Goal: Task Accomplishment & Management: Use online tool/utility

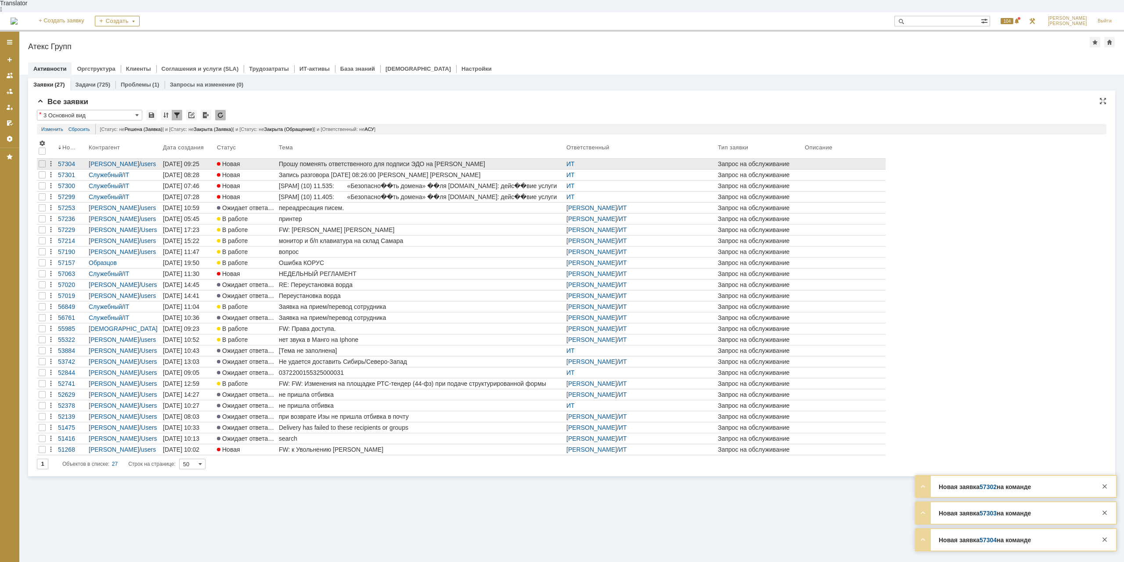
click at [424, 160] on div "Прошу поменять ответственного для подписи ЭДО на [PERSON_NAME]" at bounding box center [421, 163] width 284 height 7
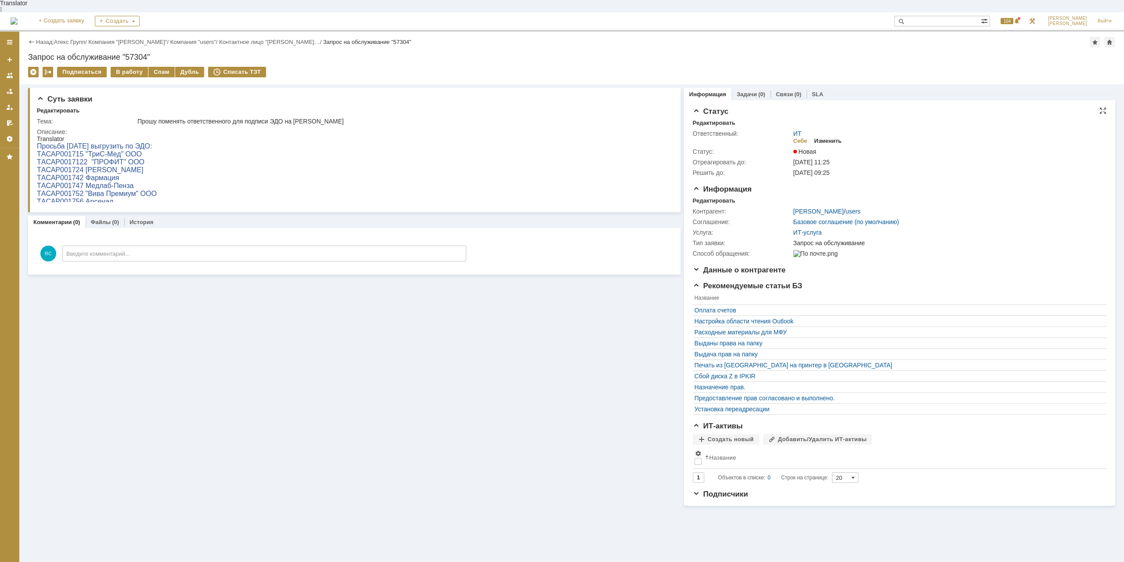
click at [825, 137] on div "Изменить" at bounding box center [828, 140] width 28 height 7
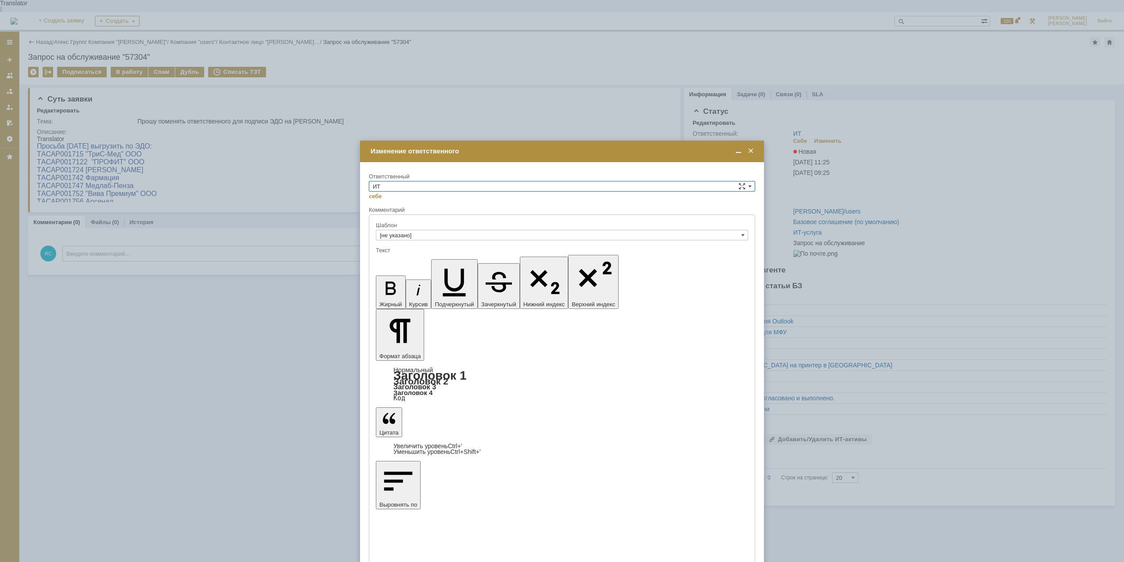
click at [415, 187] on input "ИТ" at bounding box center [562, 186] width 387 height 11
click at [401, 259] on span "АСУ" at bounding box center [562, 259] width 379 height 7
type input "АСУ"
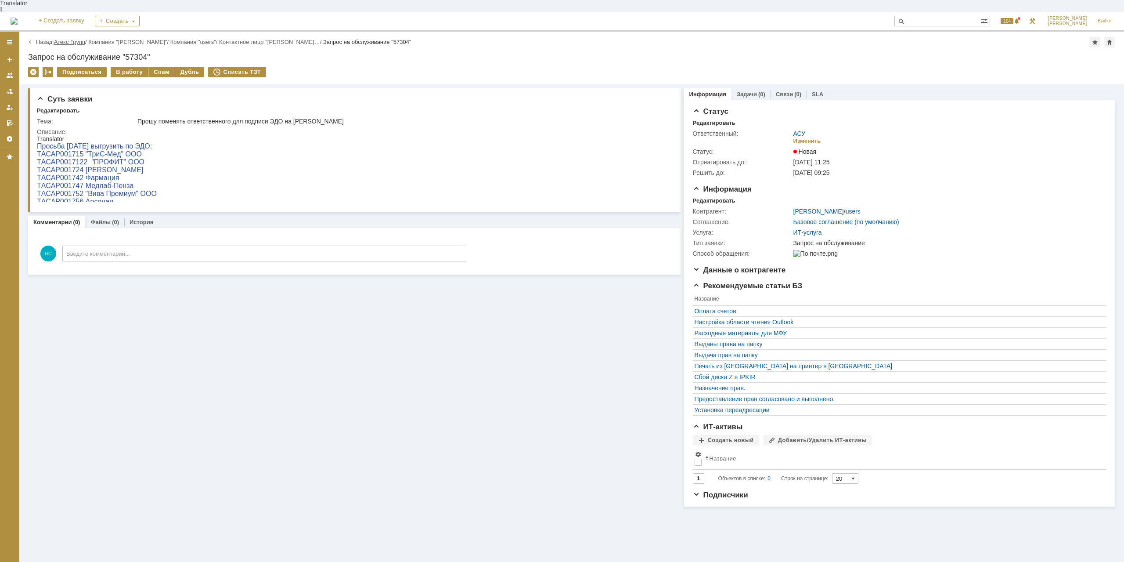
click at [80, 39] on link "Атекс Групп" at bounding box center [69, 42] width 31 height 7
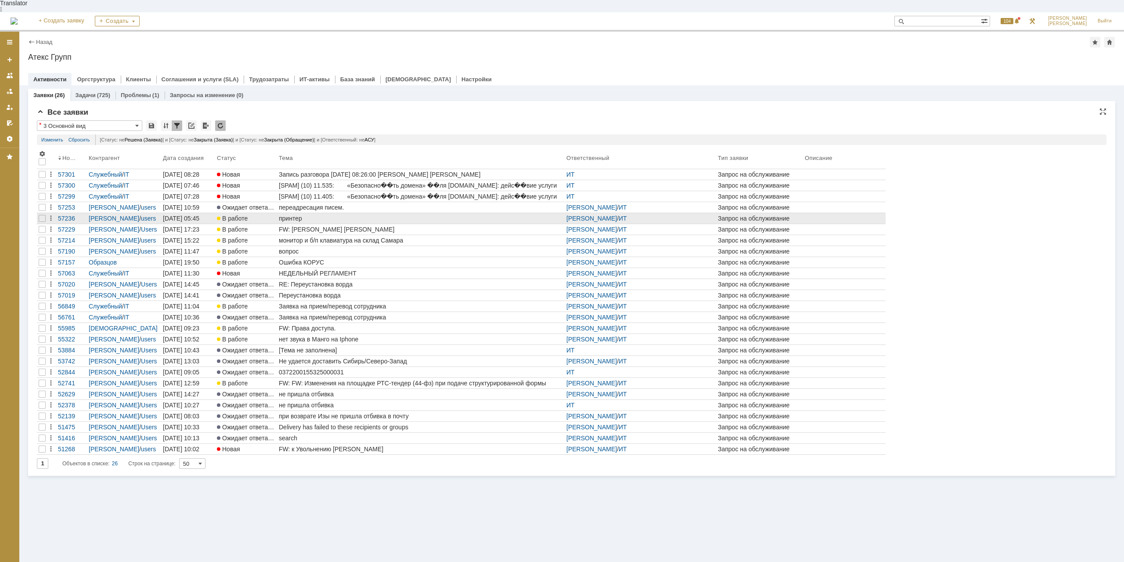
click at [266, 215] on div "В работе" at bounding box center [246, 218] width 58 height 7
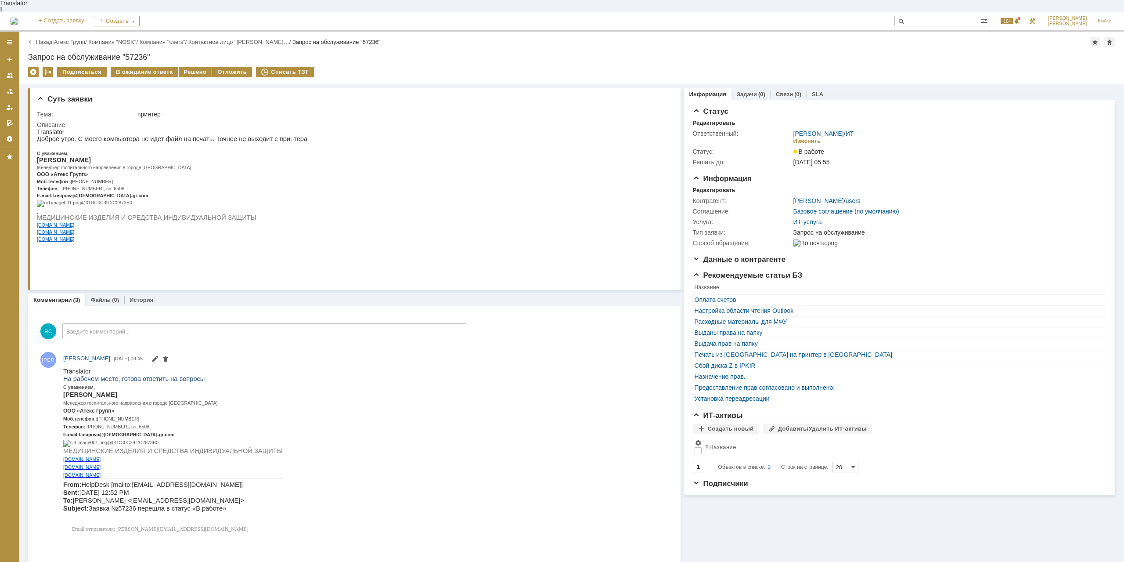
drag, startPoint x: 76, startPoint y: 179, endPoint x: 126, endPoint y: 181, distance: 50.5
click at [126, 181] on p "Моб.телефон : [PHONE_NUMBER]" at bounding box center [172, 180] width 271 height 7
copy span "[PHONE_NUMBER]"
click at [254, 196] on p "E - mail : l . osipova @ atex - gr . com" at bounding box center [172, 195] width 271 height 7
drag, startPoint x: 96, startPoint y: 188, endPoint x: 111, endPoint y: 188, distance: 14.9
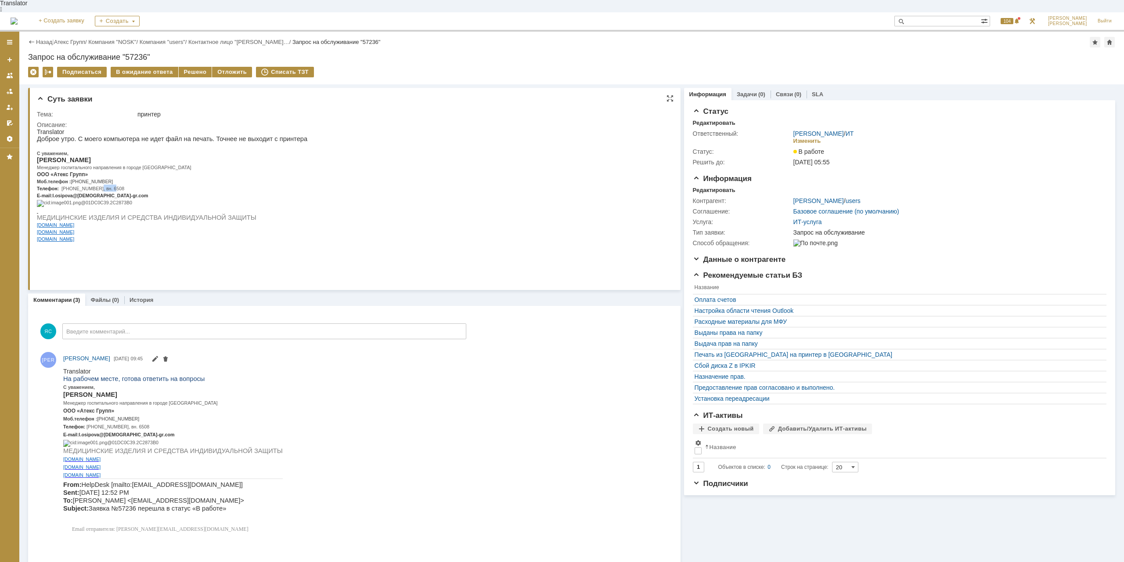
click at [111, 188] on span "[PHONE_NUMBER], вн. 6508" at bounding box center [92, 188] width 63 height 5
click at [121, 186] on span "[PHONE_NUMBER], вн. 6508" at bounding box center [92, 188] width 63 height 5
drag, startPoint x: 125, startPoint y: 162, endPoint x: 143, endPoint y: 163, distance: 18.5
click at [143, 165] on span "Менеджер госпитального направления в городе [GEOGRAPHIC_DATA]" at bounding box center [114, 167] width 155 height 5
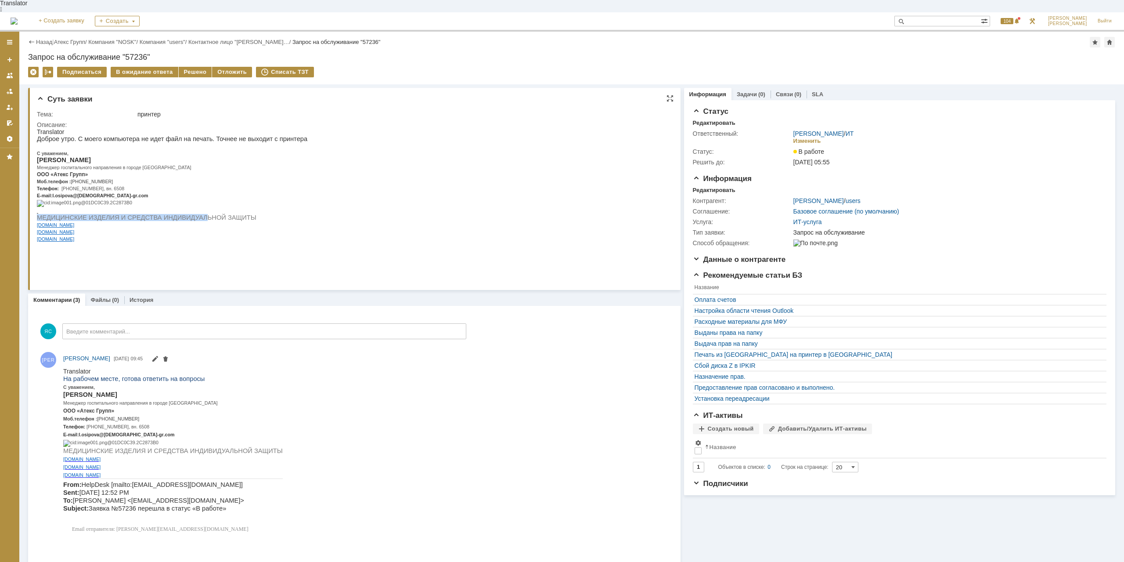
drag, startPoint x: 157, startPoint y: 239, endPoint x: 183, endPoint y: 245, distance: 27.0
click at [183, 245] on div "Доброе утро. С моего компьютера не идет файл на печать. Точнее не выходит с при…" at bounding box center [172, 192] width 271 height 114
click at [188, 221] on span "МЕДИЦИНСКИЕ ИЗДЕЛИЯ И СРЕДСТВА ИНДИВИДУАЛЬНОЙ ЗАЩИТЫ" at bounding box center [147, 217] width 220 height 7
drag, startPoint x: 211, startPoint y: 245, endPoint x: 180, endPoint y: 245, distance: 30.7
click at [180, 221] on span "МЕДИЦИНСКИЕ ИЗДЕЛИЯ И СРЕДСТВА ИНДИВИДУАЛЬНОЙ ЗАЩИТЫ" at bounding box center [147, 217] width 220 height 7
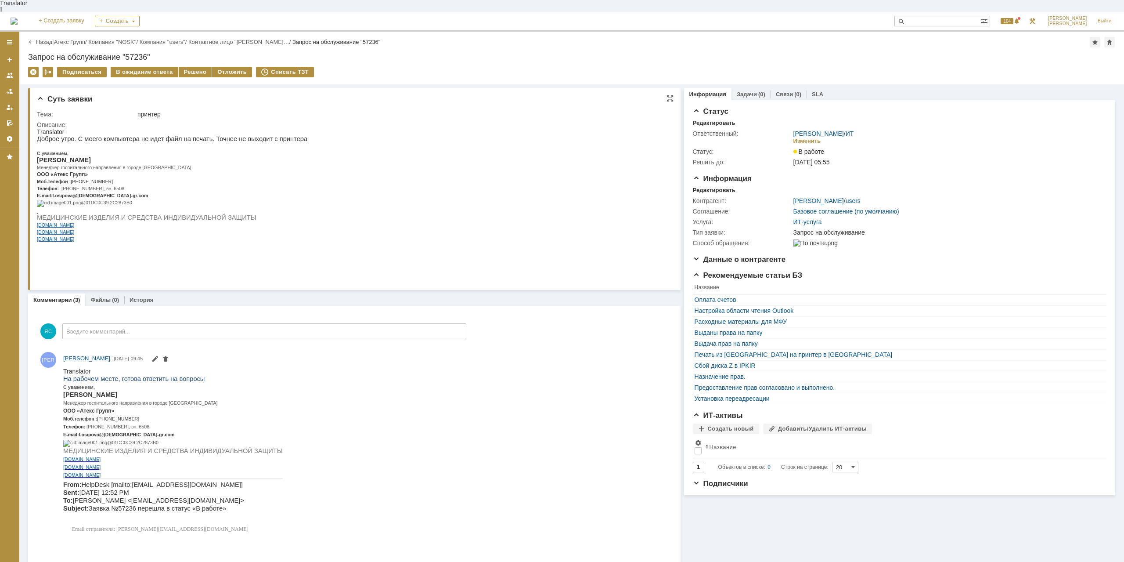
click at [180, 221] on span "МЕДИЦИНСКИЕ ИЗДЕЛИЯ И СРЕДСТВА ИНДИВИДУАЛЬНОЙ ЗАЩИТЫ" at bounding box center [147, 217] width 220 height 7
drag, startPoint x: 184, startPoint y: 242, endPoint x: 191, endPoint y: 245, distance: 6.9
click at [191, 221] on span "МЕДИЦИНСКИЕ ИЗДЕЛИЯ И СРЕДСТВА ИНДИВИДУАЛЬНОЙ ЗАЩИТЫ" at bounding box center [147, 217] width 220 height 7
drag, startPoint x: 146, startPoint y: 134, endPoint x: 170, endPoint y: 133, distance: 23.7
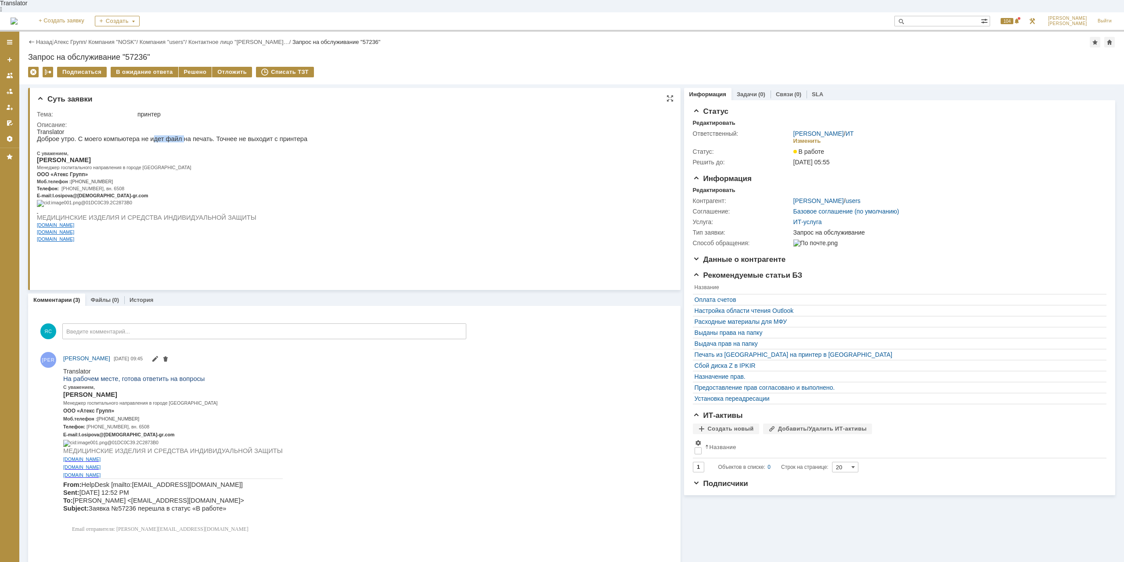
click at [170, 135] on p "Доброе утро. С моего компьютера не идет файл на печать. Точнее не выходит с при…" at bounding box center [172, 138] width 271 height 7
drag, startPoint x: 170, startPoint y: 133, endPoint x: 175, endPoint y: 133, distance: 5.3
click at [170, 135] on p "Доброе утро. С моего компьютера не идет файл на печать. Точнее не выходит с при…" at bounding box center [172, 138] width 271 height 7
drag, startPoint x: 192, startPoint y: 131, endPoint x: 219, endPoint y: 130, distance: 26.8
click at [219, 135] on p "Доброе утро. С моего компьютера не идет файл на печать. Точнее не выходит с при…" at bounding box center [172, 138] width 271 height 7
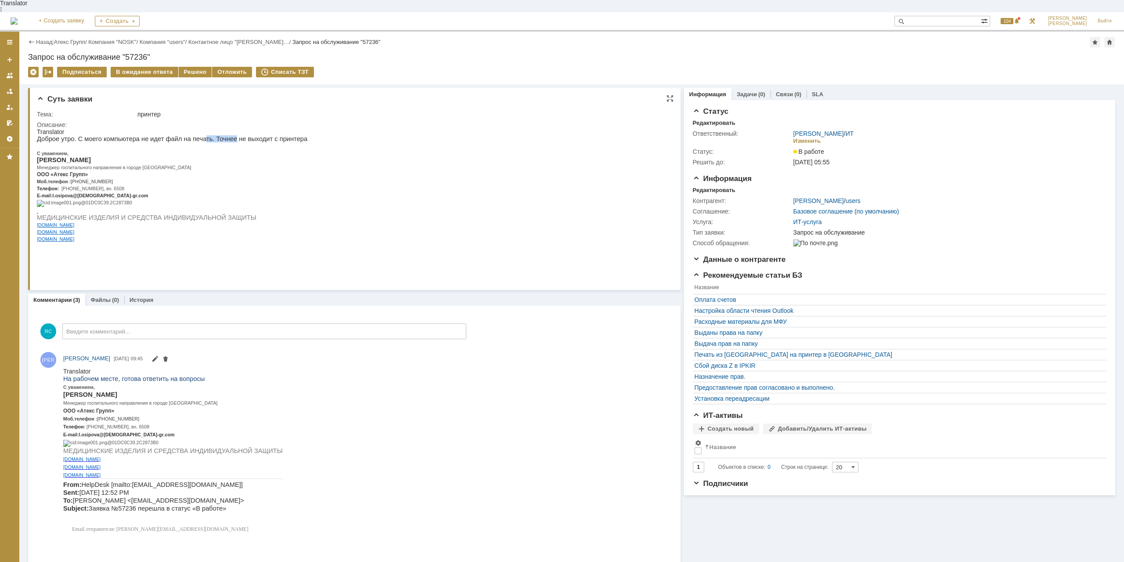
click at [219, 135] on p "Доброе утро. С моего компьютера не идет файл на печать. Точнее не выходит с при…" at bounding box center [172, 138] width 271 height 7
drag, startPoint x: 166, startPoint y: 134, endPoint x: 195, endPoint y: 132, distance: 29.1
click at [195, 135] on p "Доброе утро. С моего компьютера не идет файл на печать. Точнее не выходит с при…" at bounding box center [172, 138] width 271 height 7
drag, startPoint x: 272, startPoint y: 244, endPoint x: 241, endPoint y: 132, distance: 115.8
click at [241, 135] on p "Доброе утро. С моего компьютера не идет файл на печать. Точнее не выходит с при…" at bounding box center [172, 138] width 271 height 7
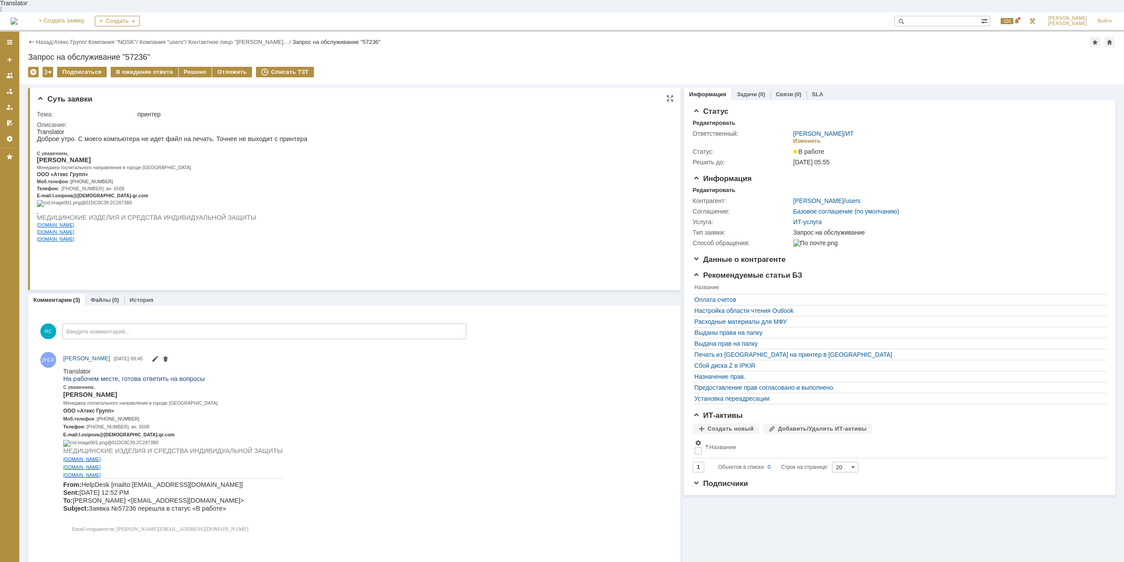
click at [241, 135] on p "Доброе утро. С моего компьютера не идет файл на печать. Точнее не выходит с при…" at bounding box center [172, 138] width 271 height 7
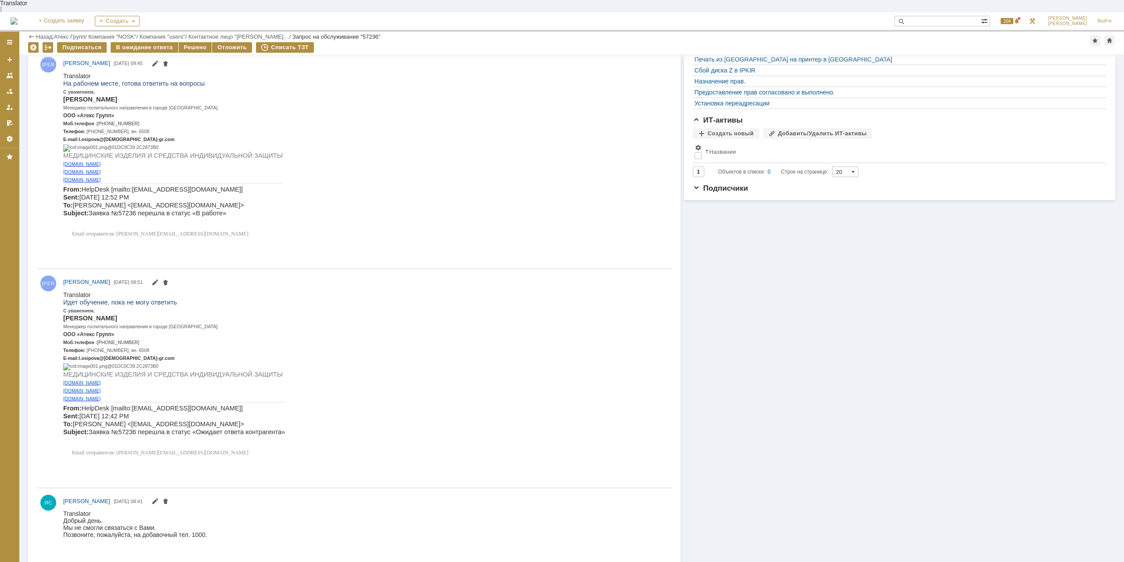
scroll to position [264, 0]
click at [235, 218] on p "From: HelpDesk [mailto:[EMAIL_ADDRESS][DOMAIN_NAME]] Sent: [DATE] 12:52 PM To: …" at bounding box center [173, 203] width 220 height 32
click at [234, 218] on p "From: HelpDesk [mailto:[EMAIL_ADDRESS][DOMAIN_NAME]] Sent: [DATE] 12:52 PM To: …" at bounding box center [173, 203] width 220 height 32
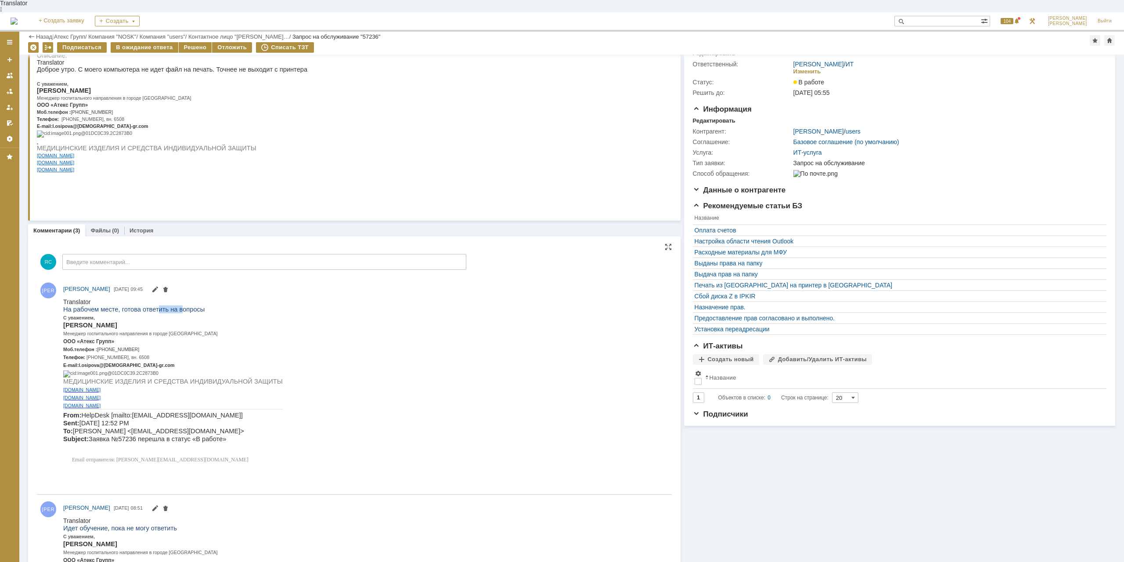
drag, startPoint x: 155, startPoint y: 303, endPoint x: 173, endPoint y: 303, distance: 18.0
click at [173, 305] on span "На рабочем месте, готова ответить на вопросы" at bounding box center [133, 308] width 141 height 7
click at [228, 305] on p "На рабочем месте, готова ответить на вопросы" at bounding box center [173, 309] width 220 height 8
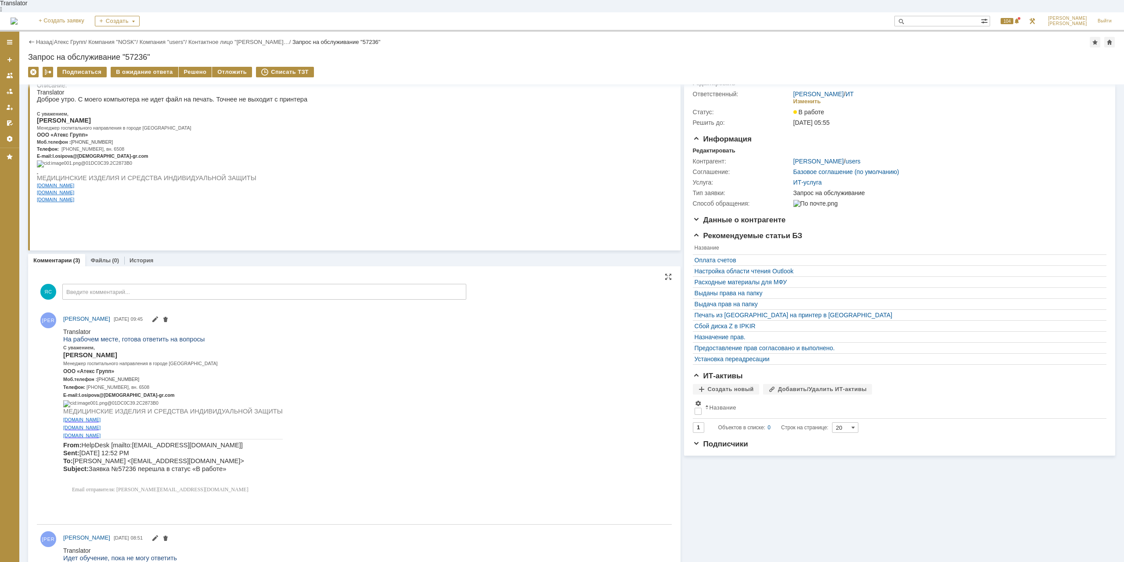
scroll to position [0, 0]
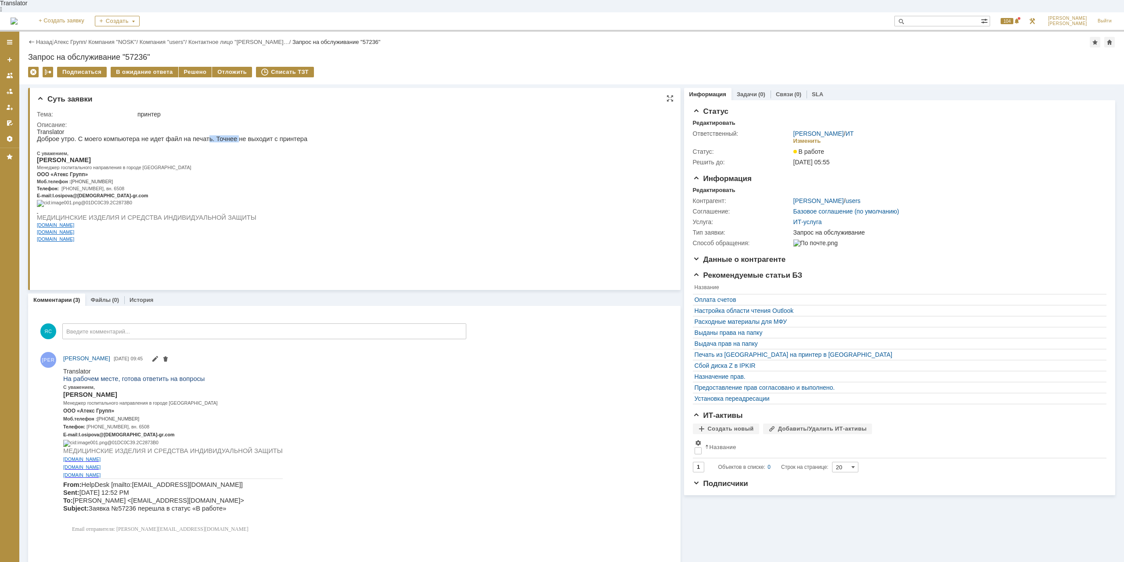
drag, startPoint x: 215, startPoint y: 134, endPoint x: 221, endPoint y: 134, distance: 5.7
click at [221, 135] on p "Доброе утро. С моего компьютера не идет файл на печать. Точнее не выходит с при…" at bounding box center [172, 138] width 271 height 7
drag, startPoint x: 224, startPoint y: 133, endPoint x: 257, endPoint y: 136, distance: 33.5
click at [226, 135] on p "Доброе утро. С моего компьютера не идет файл на печать. Точнее не выходит с при…" at bounding box center [172, 138] width 271 height 7
drag, startPoint x: 258, startPoint y: 133, endPoint x: 243, endPoint y: 133, distance: 15.4
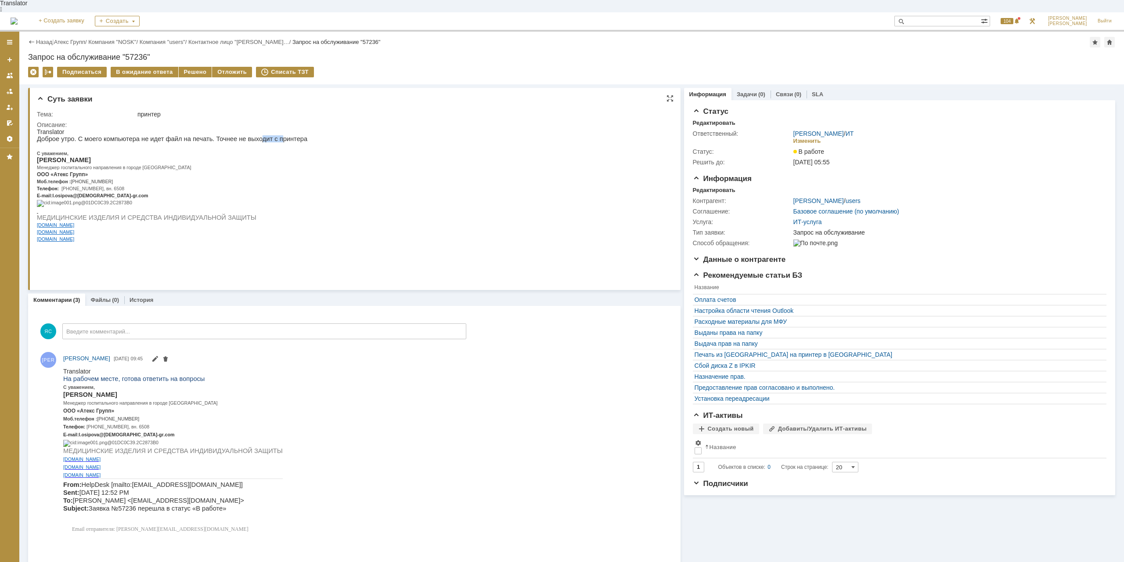
click at [243, 135] on p "Доброе утро. С моего компьютера не идет файл на печать. Точнее не выходит с при…" at bounding box center [172, 138] width 271 height 7
click at [241, 135] on p "Доброе утро. С моего компьютера не идет файл на печать. Точнее не выходит с при…" at bounding box center [172, 138] width 271 height 7
drag, startPoint x: 213, startPoint y: 134, endPoint x: 233, endPoint y: 134, distance: 19.3
click at [233, 135] on p "Доброе утро. С моего компьютера не идет файл на печать. Точнее не выходит с при…" at bounding box center [172, 138] width 271 height 7
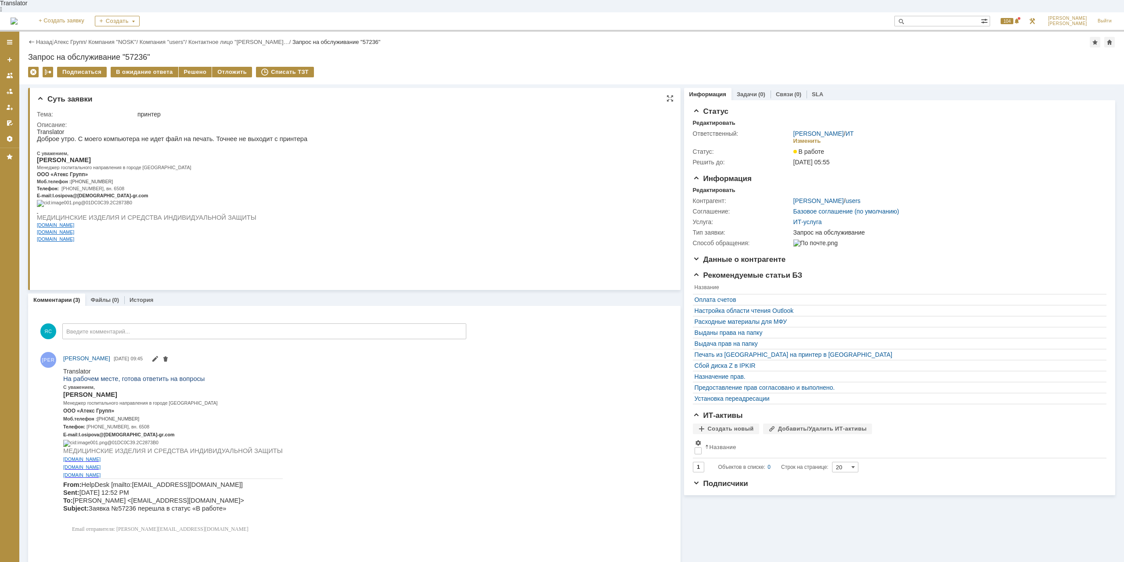
click at [184, 135] on p "Доброе утро. С моего компьютера не идет файл на печать. Точнее не выходит с при…" at bounding box center [172, 138] width 271 height 7
drag, startPoint x: 208, startPoint y: 129, endPoint x: 226, endPoint y: 131, distance: 18.1
click at [226, 135] on p "Доброе утро. С моего компьютера не идет файл на печать. Точнее не выходит с при…" at bounding box center [172, 138] width 271 height 7
drag, startPoint x: 211, startPoint y: 128, endPoint x: 233, endPoint y: 130, distance: 21.6
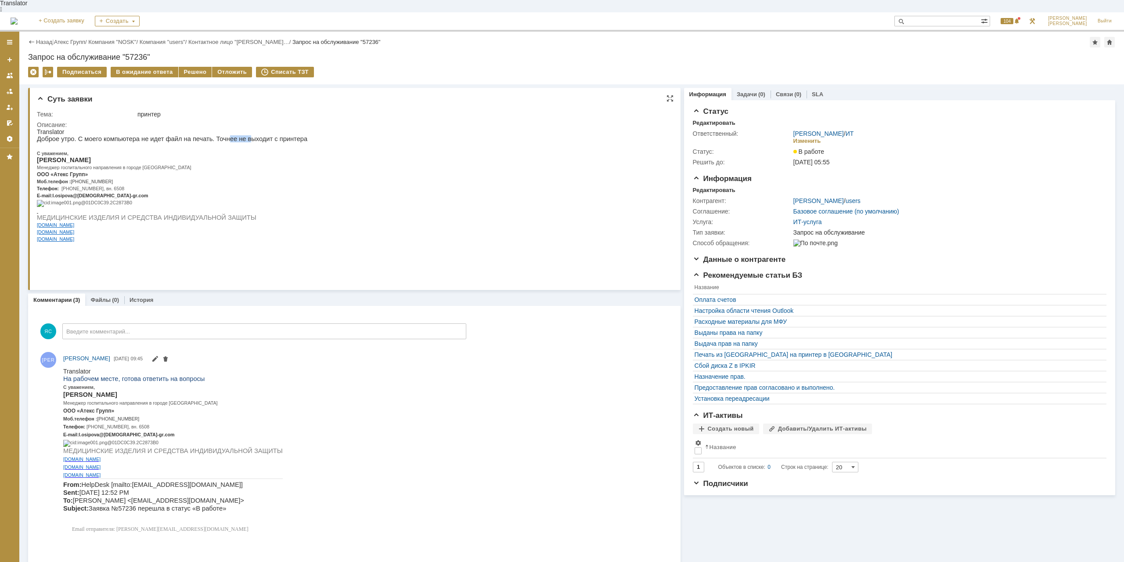
click at [233, 135] on p "Доброе утро. С моего компьютера не идет файл на печать. Точнее не выходит с при…" at bounding box center [172, 138] width 271 height 7
drag, startPoint x: 215, startPoint y: 134, endPoint x: 243, endPoint y: 134, distance: 27.7
click at [243, 135] on p "Доброе утро. С моего компьютера не идет файл на печать. Точнее не выходит с при…" at bounding box center [172, 138] width 271 height 7
drag, startPoint x: 243, startPoint y: 133, endPoint x: 298, endPoint y: 157, distance: 59.6
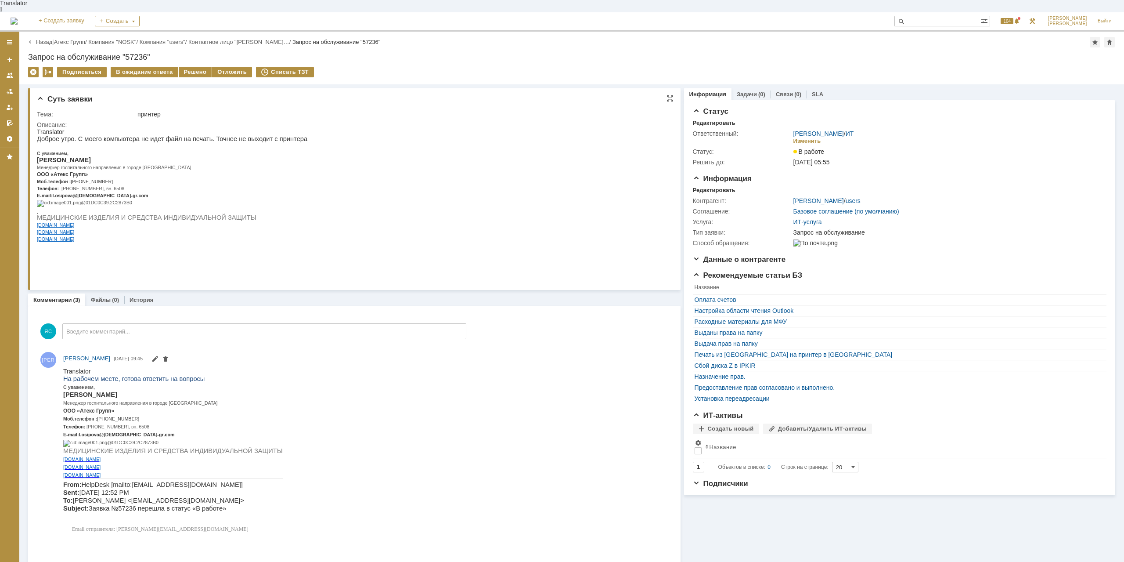
click at [244, 135] on p "Доброе утро. С моего компьютера не идет файл на печать. Точнее не выходит с при…" at bounding box center [172, 138] width 271 height 7
click at [192, 67] on div "Решено" at bounding box center [195, 72] width 33 height 11
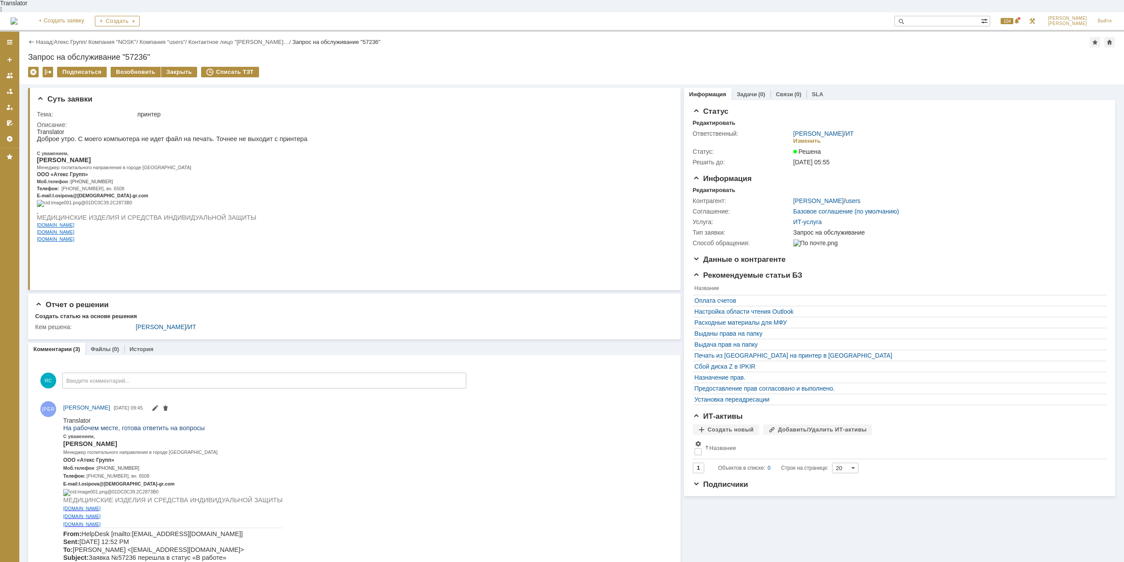
click at [68, 39] on link "Атекс Групп" at bounding box center [69, 42] width 31 height 7
